Goal: Information Seeking & Learning: Stay updated

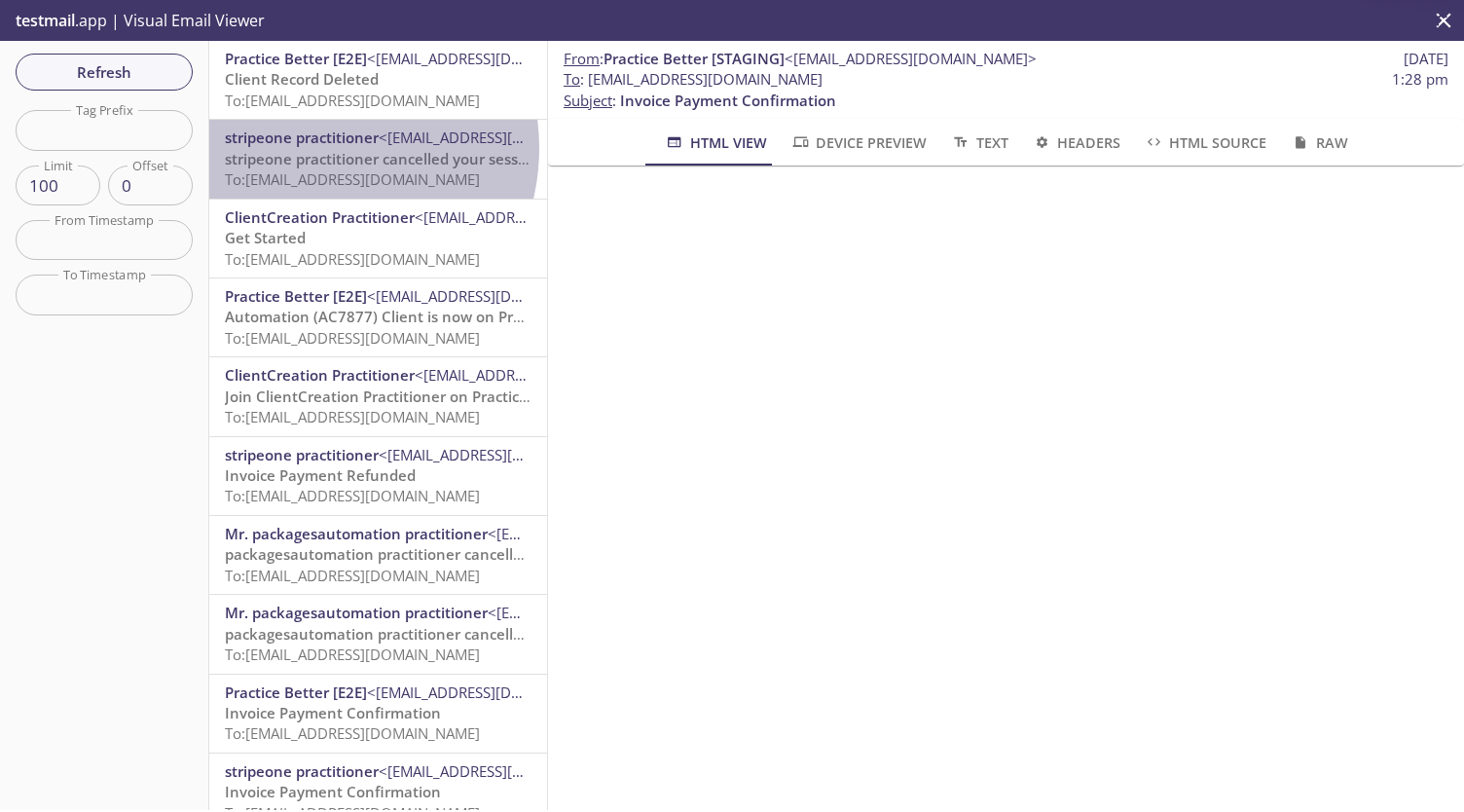
click at [314, 149] on span "stripeone practitioner cancelled your session" at bounding box center [382, 159] width 315 height 20
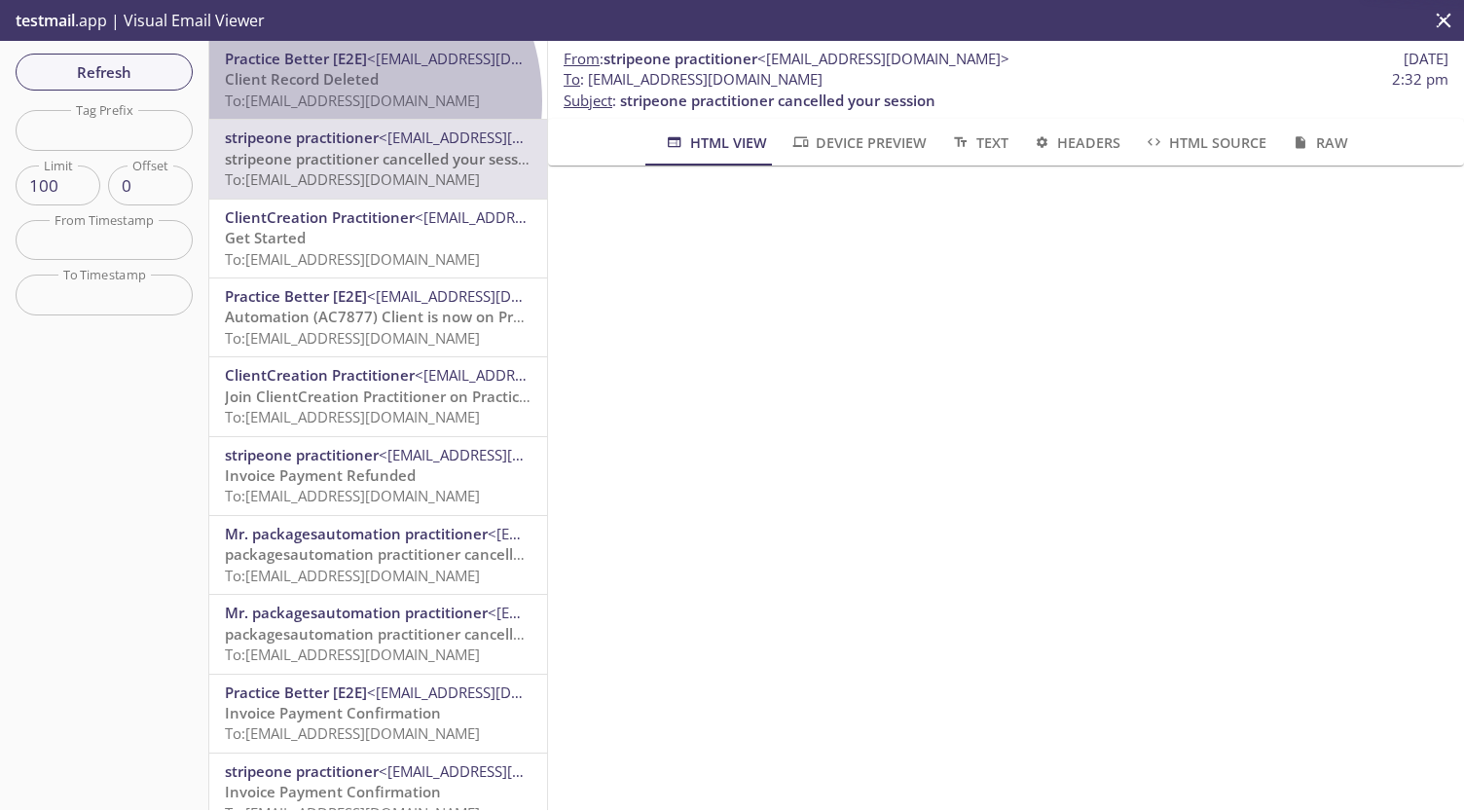
click at [324, 101] on span "To: [EMAIL_ADDRESS][DOMAIN_NAME]" at bounding box center [352, 100] width 255 height 20
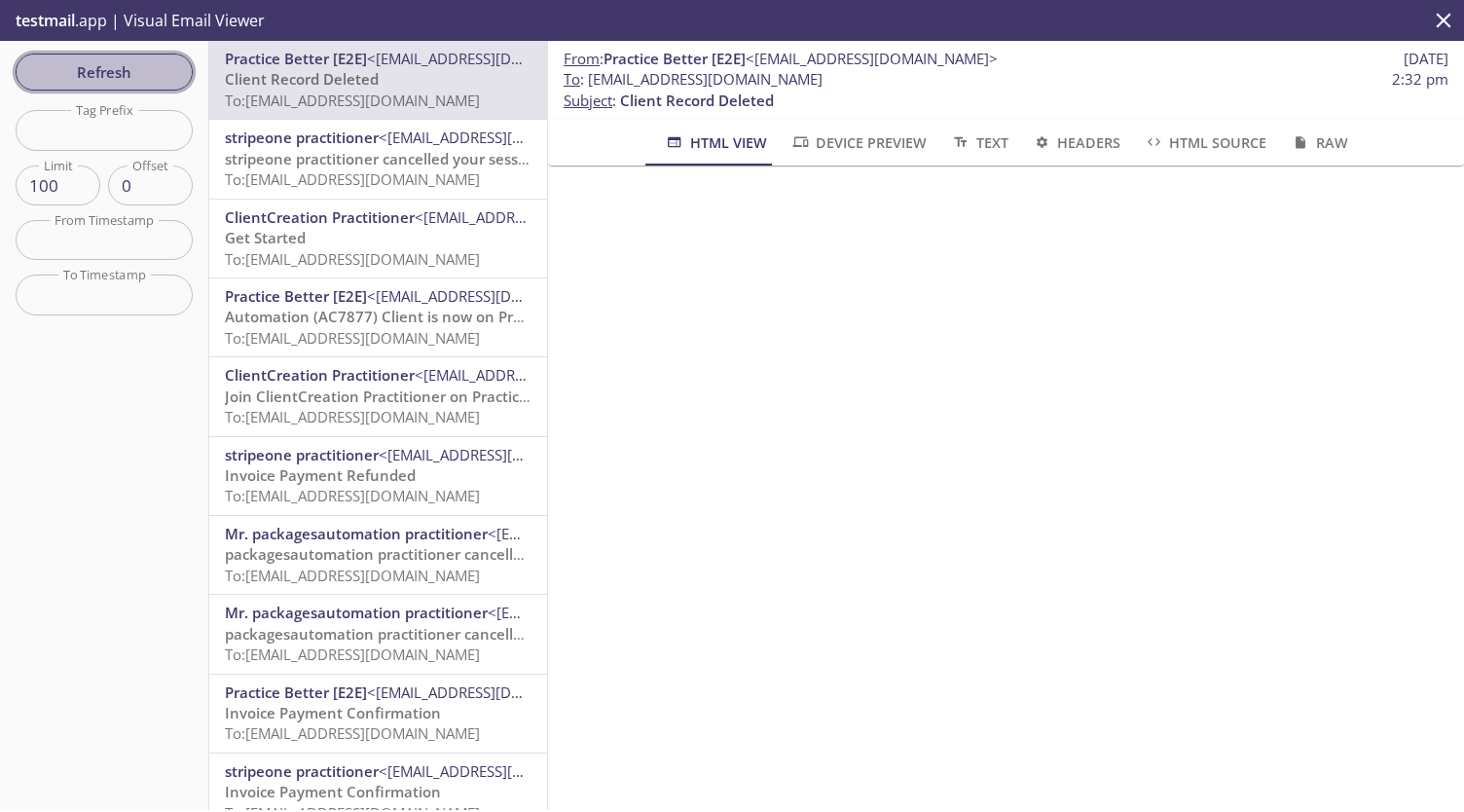
click at [126, 77] on span "Refresh" at bounding box center [103, 72] width 146 height 25
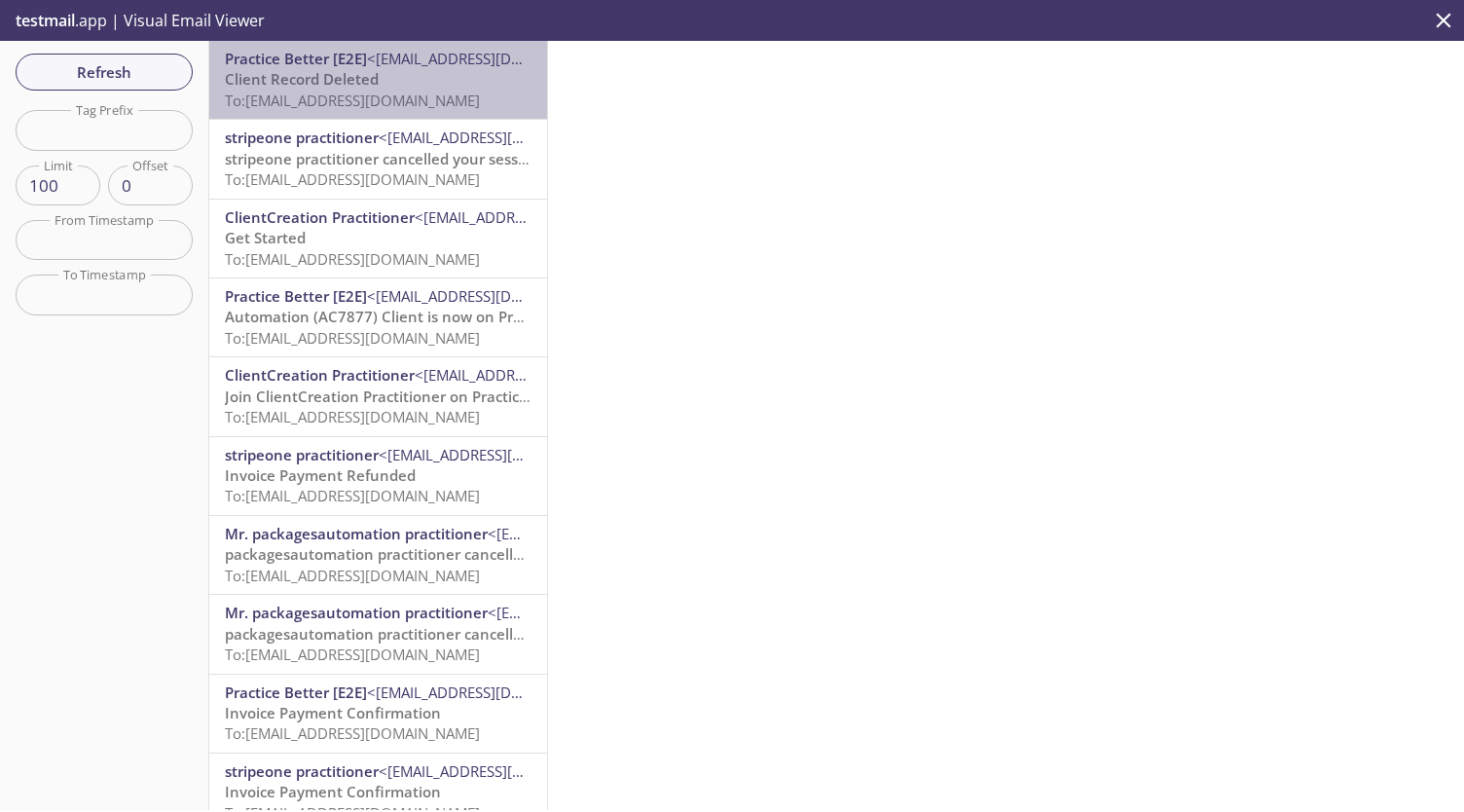
click at [421, 75] on p "Client Record Deleted To: zmyx9.createclient_practitioner@inbox.testmail.app" at bounding box center [378, 90] width 306 height 42
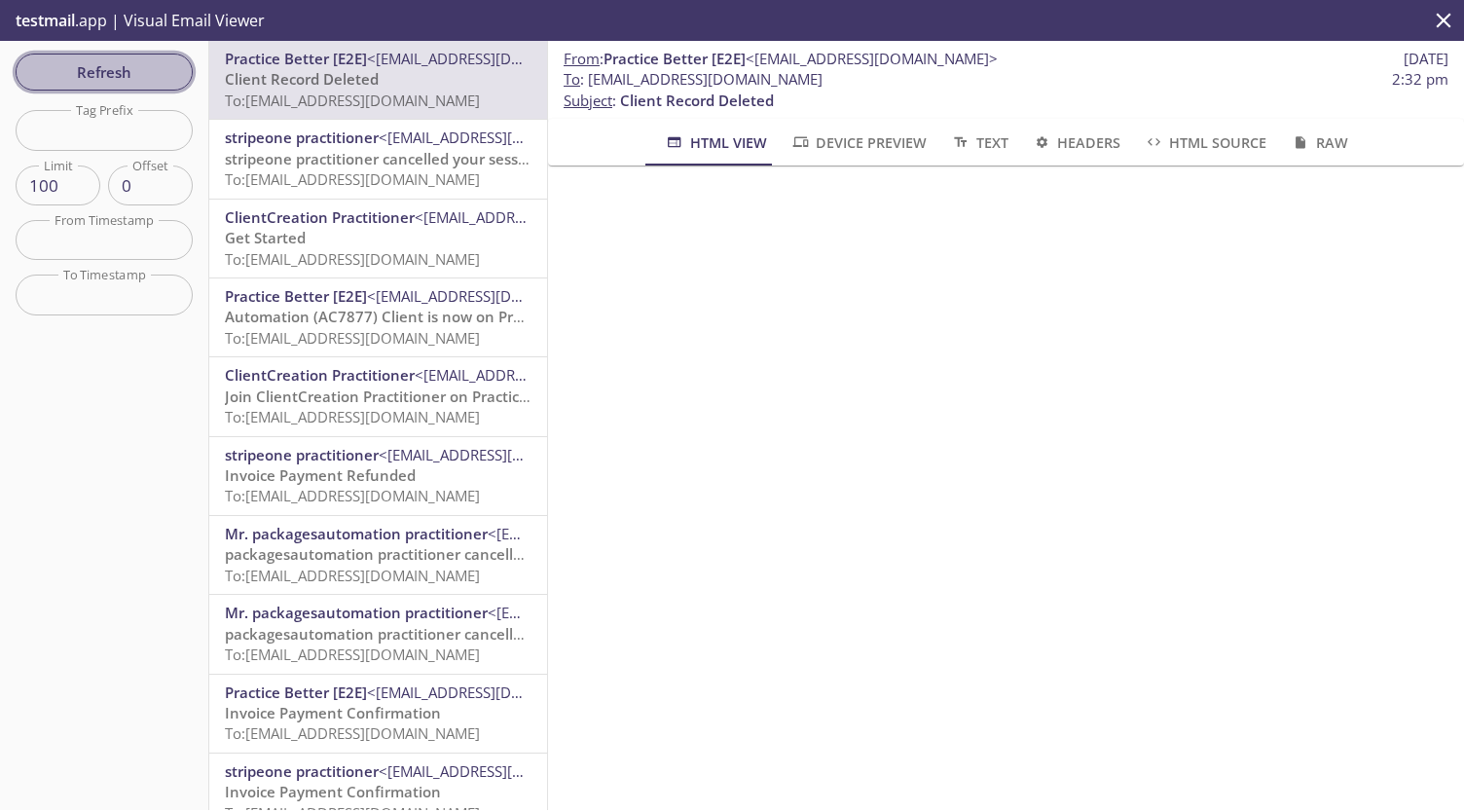
click at [53, 58] on button "Refresh" at bounding box center [104, 72] width 177 height 37
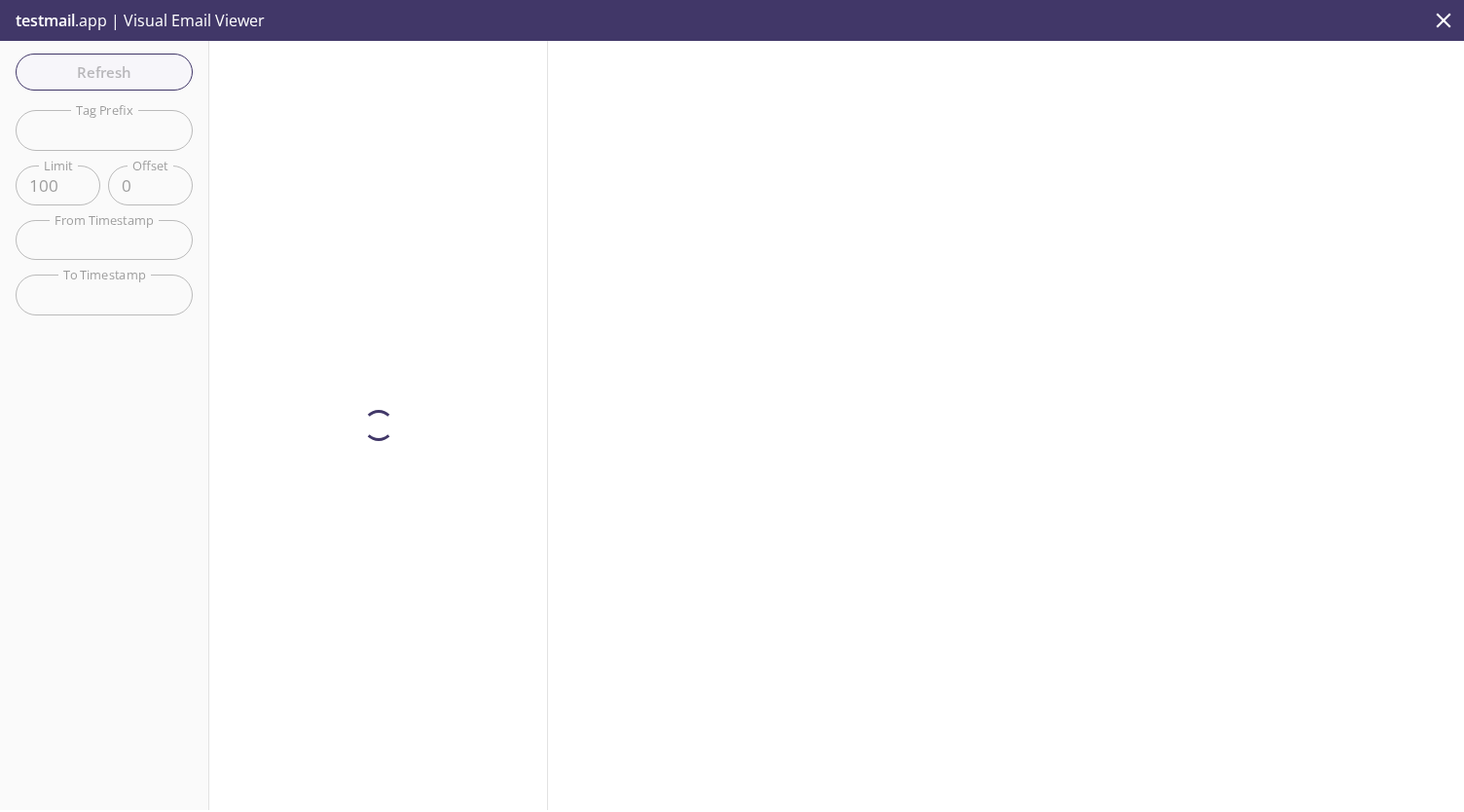
click at [152, 81] on div "Refresh Filters Tag Prefix Tag Prefix Limit 100 Limit Offset 0 Offset From Time…" at bounding box center [104, 425] width 210 height 769
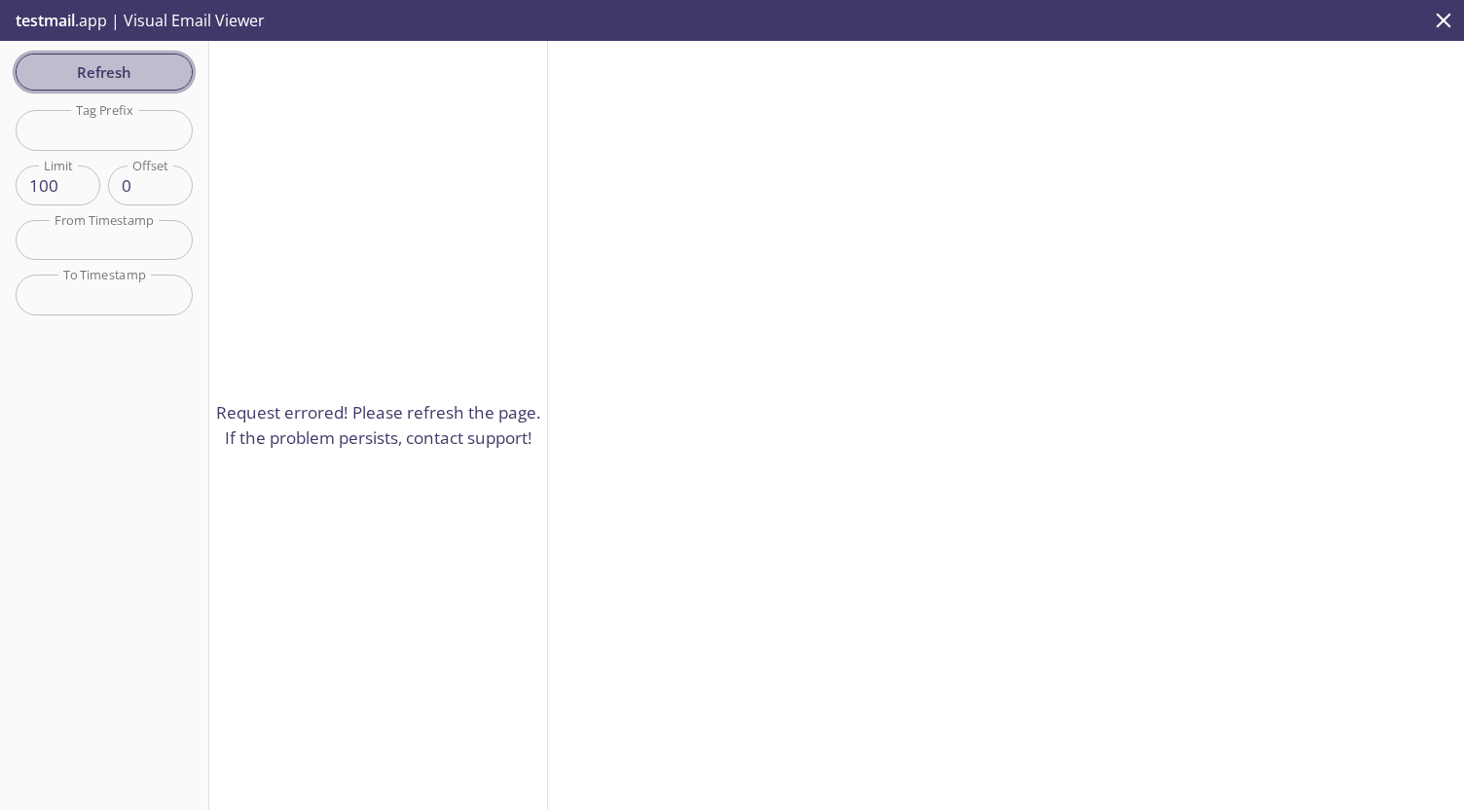
click at [143, 78] on span "Refresh" at bounding box center [103, 72] width 146 height 25
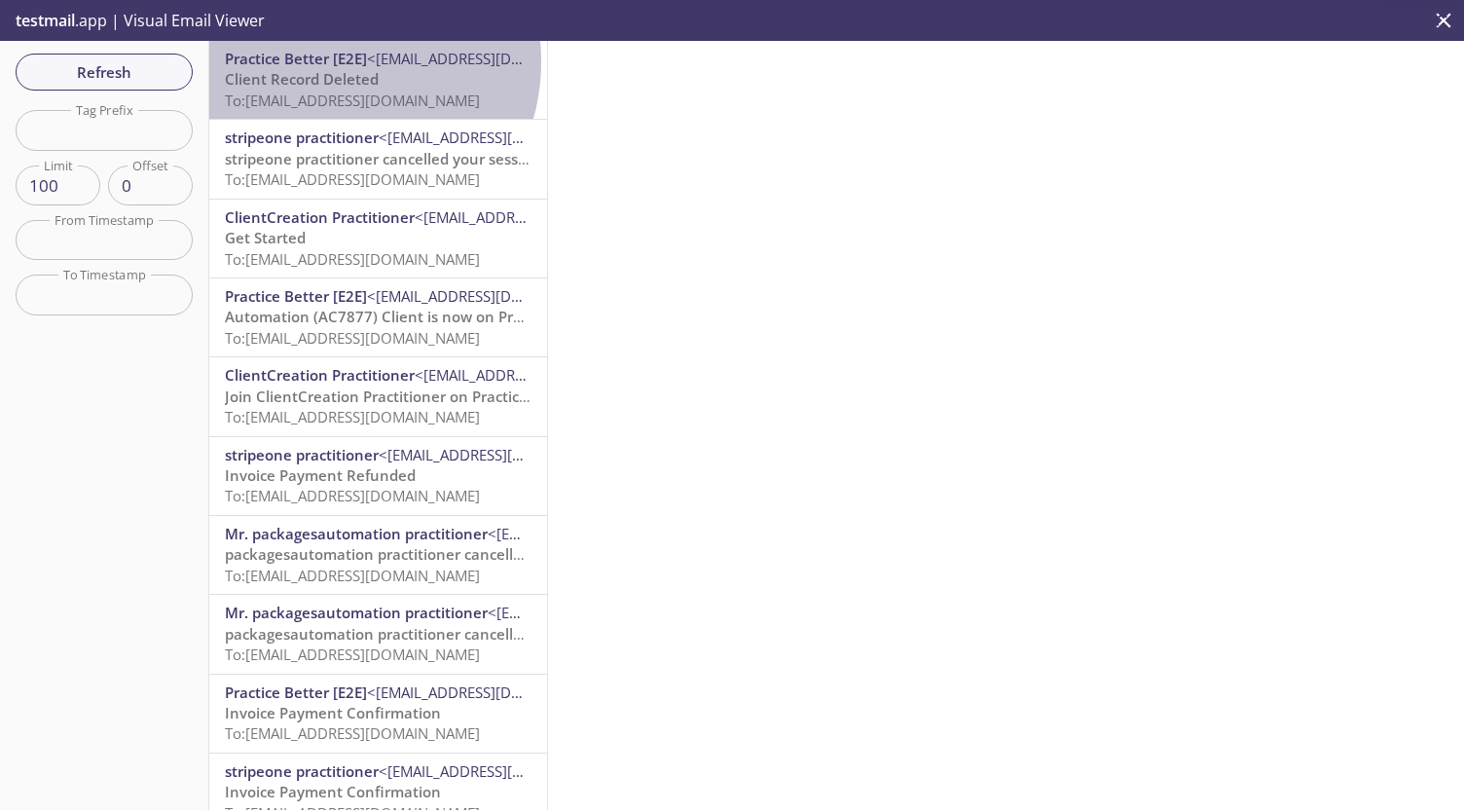
click at [327, 62] on span "Practice Better [E2E]" at bounding box center [295, 59] width 142 height 20
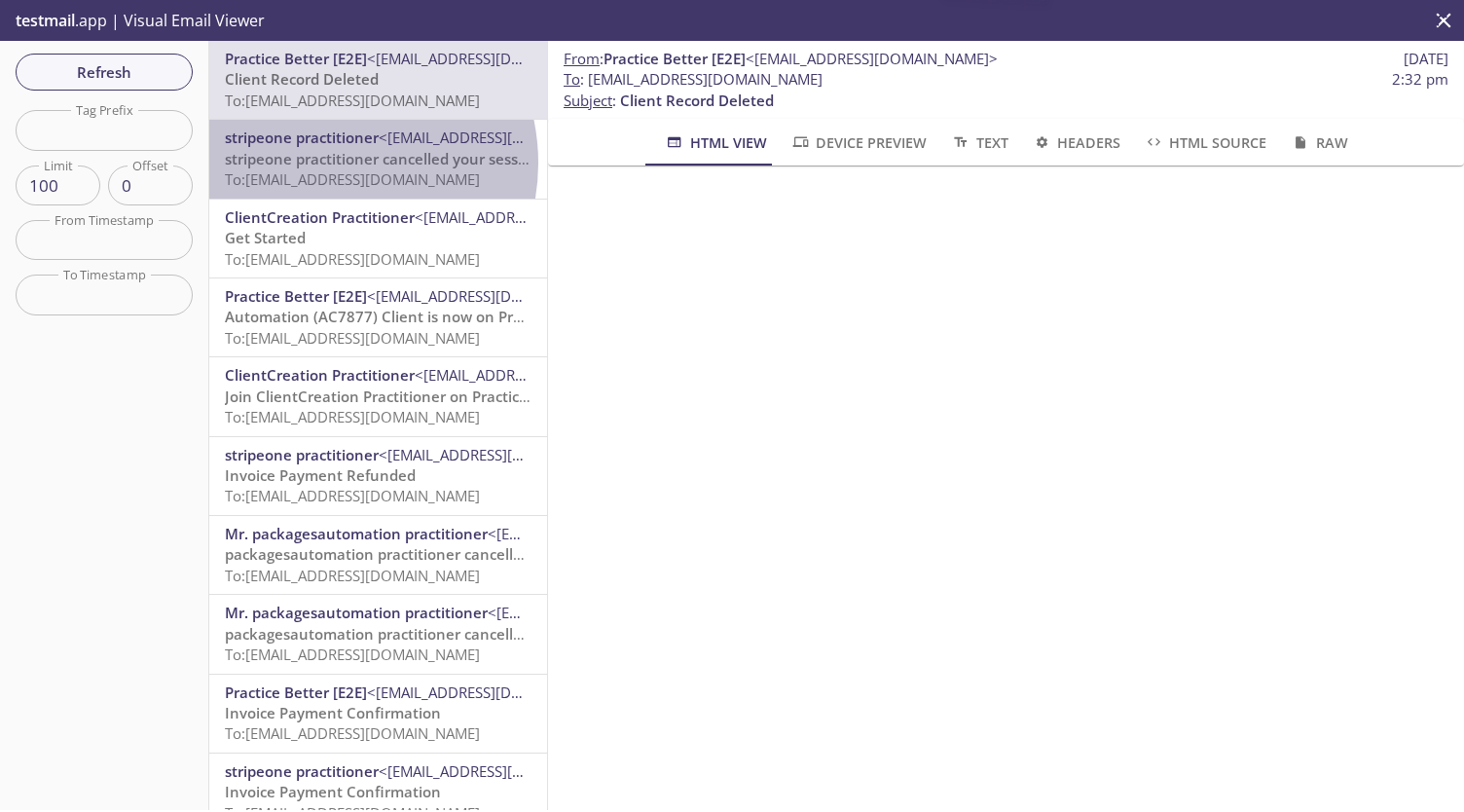
click at [325, 163] on span "stripeone practitioner cancelled your session" at bounding box center [382, 159] width 315 height 20
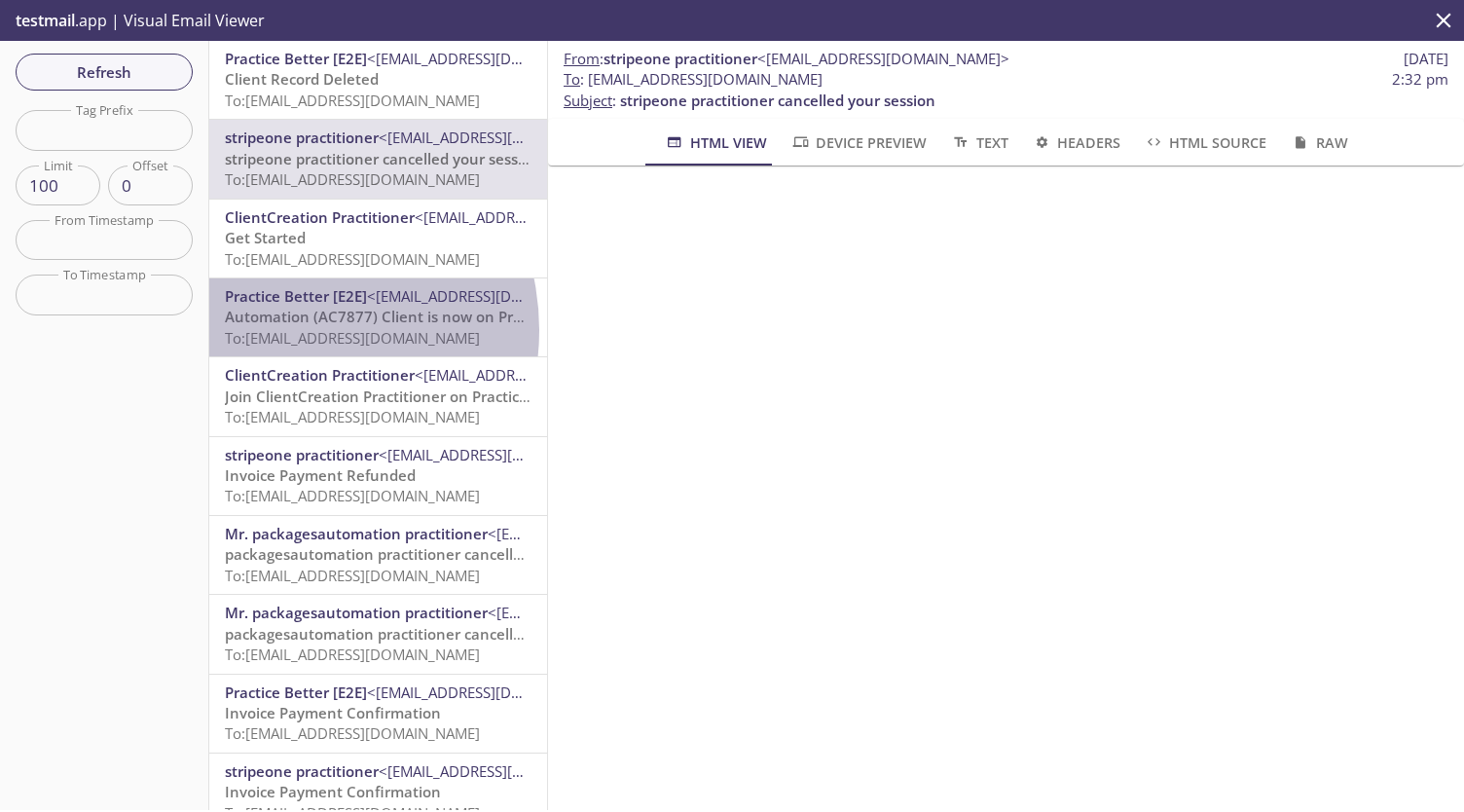
drag, startPoint x: 333, startPoint y: 249, endPoint x: 288, endPoint y: 330, distance: 92.7
click at [288, 330] on span "To: [EMAIL_ADDRESS][DOMAIN_NAME]" at bounding box center [352, 338] width 255 height 20
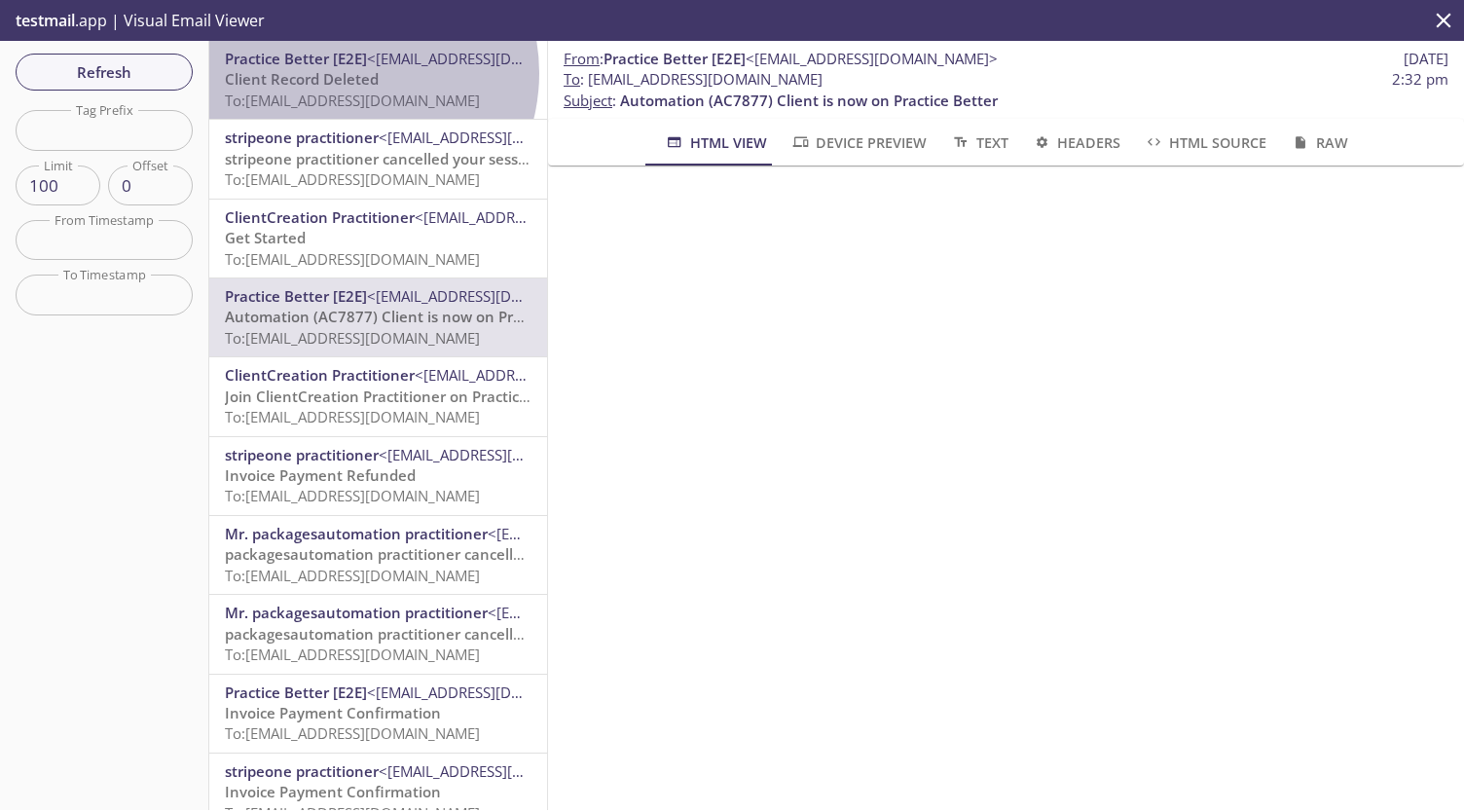
click at [347, 73] on span "Client Record Deleted" at bounding box center [301, 80] width 154 height 20
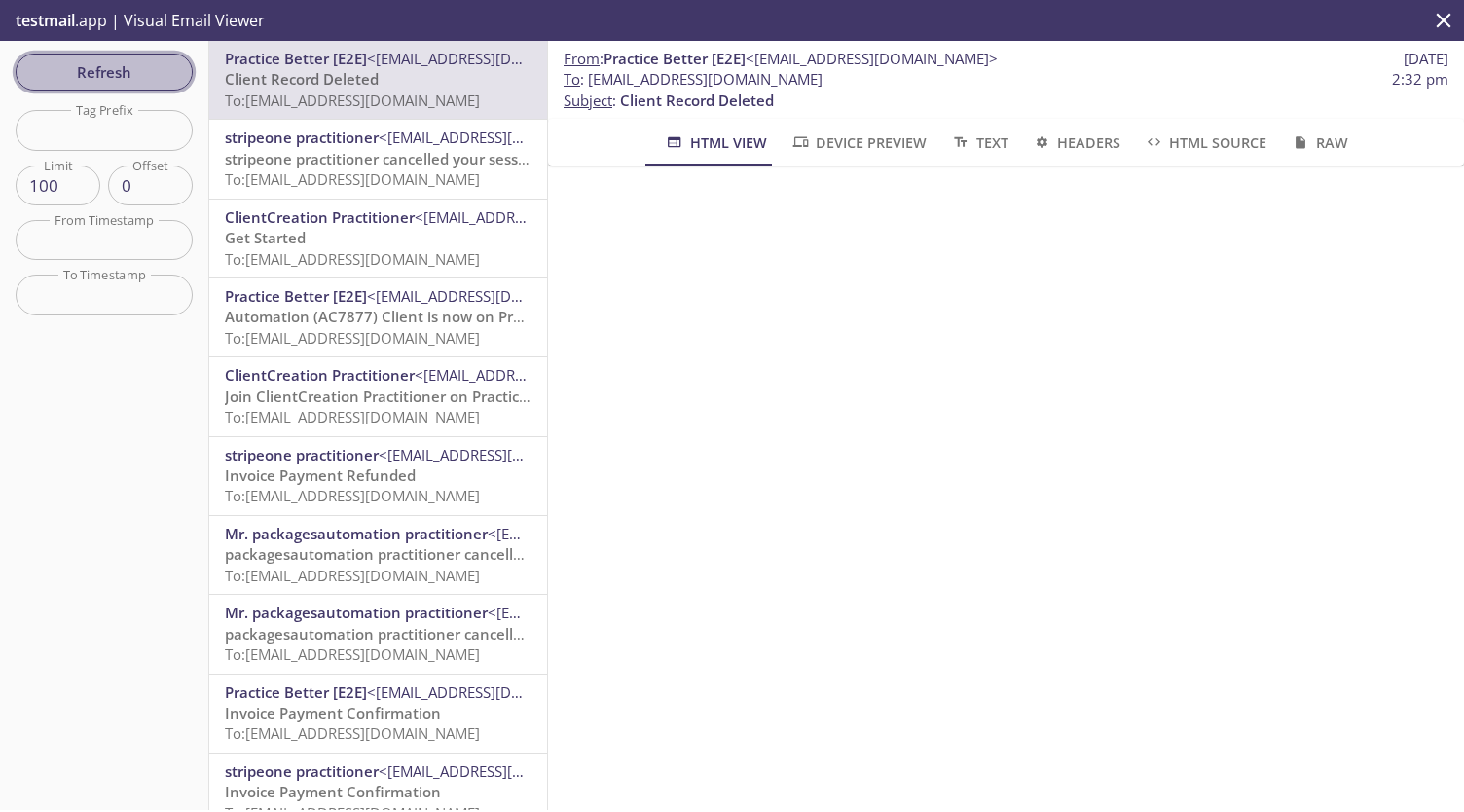
click at [118, 75] on span "Refresh" at bounding box center [103, 72] width 146 height 25
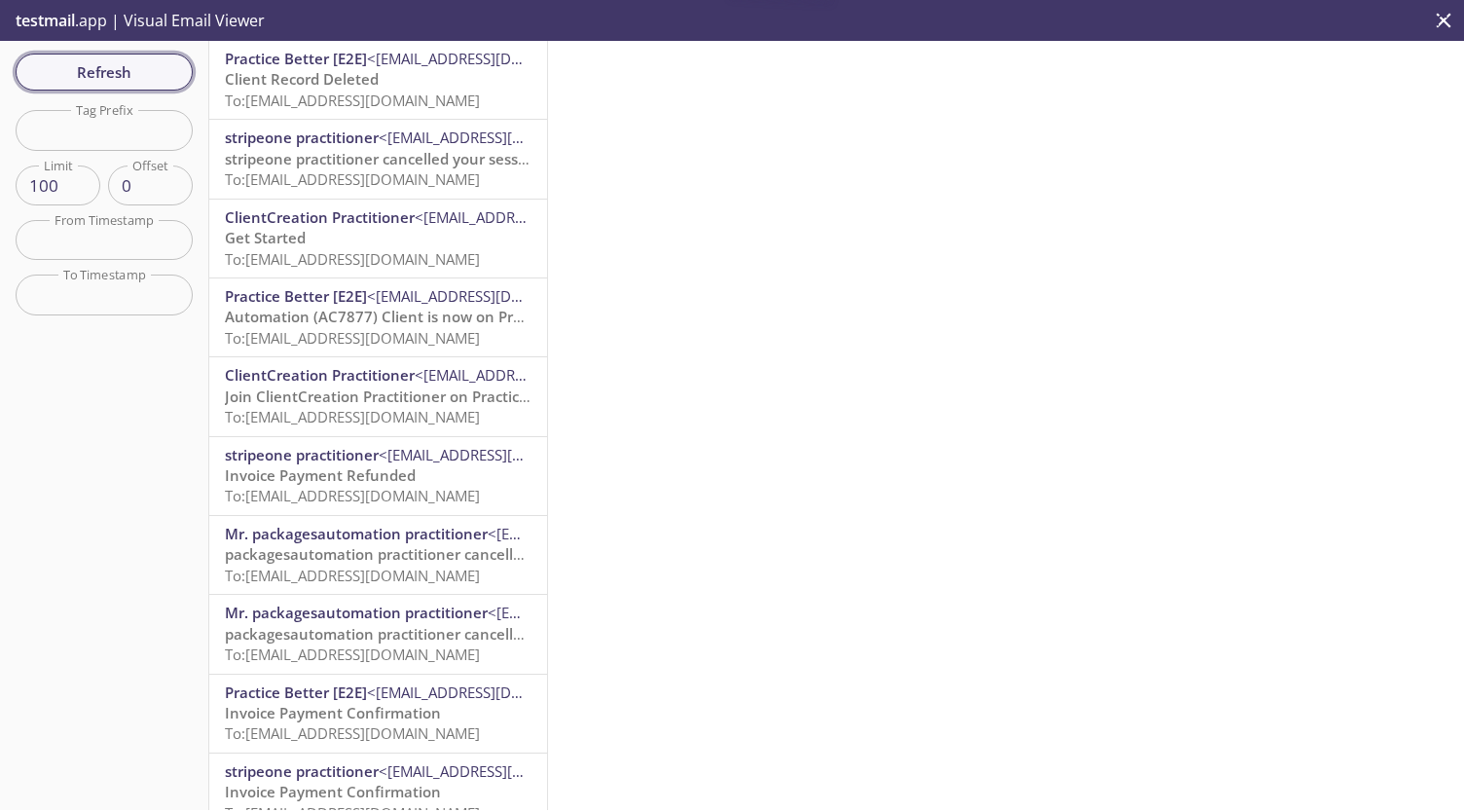
click at [118, 75] on span "Refresh" at bounding box center [103, 72] width 146 height 25
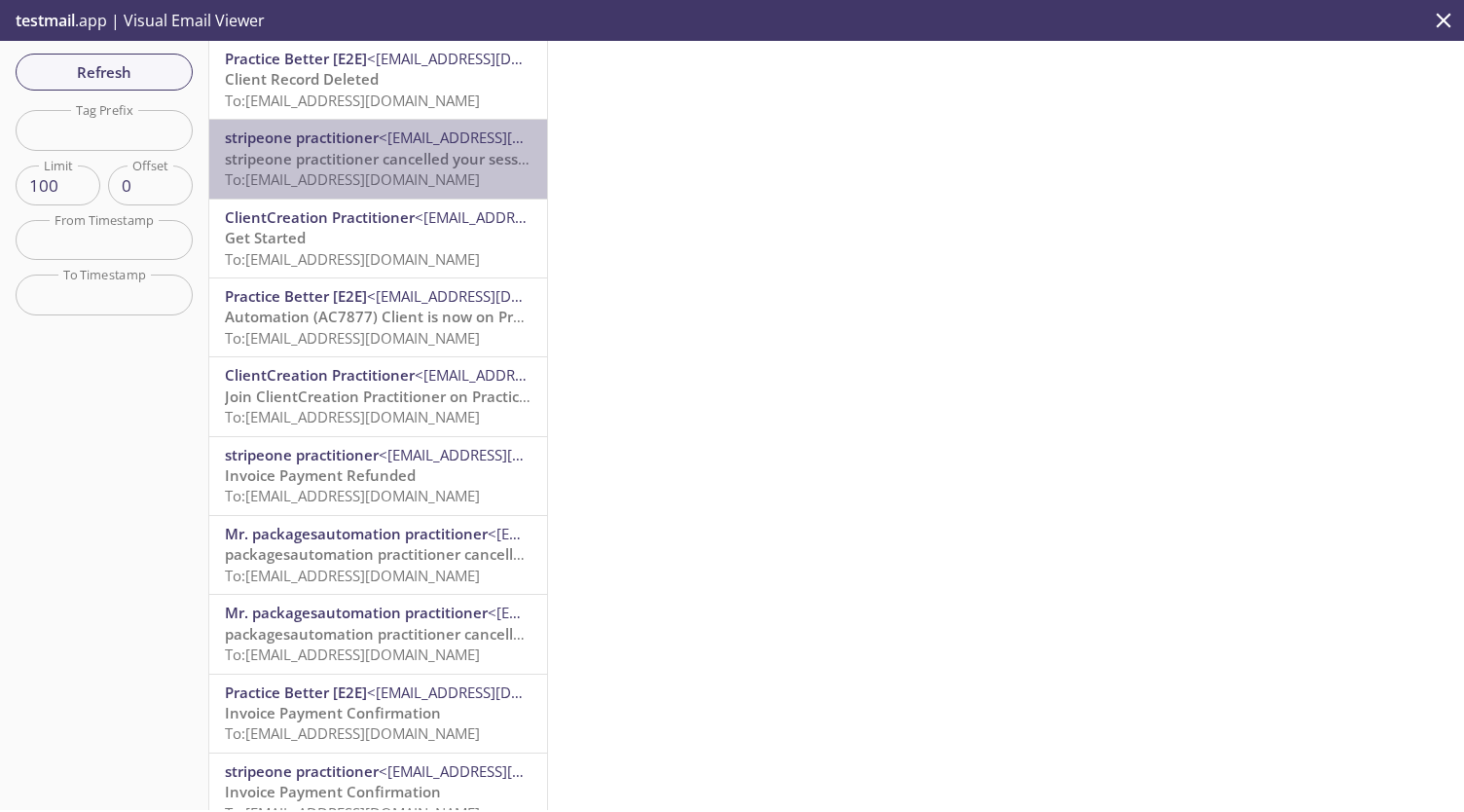
click at [403, 187] on span "To: [EMAIL_ADDRESS][DOMAIN_NAME]" at bounding box center [352, 179] width 255 height 20
